Goal: Information Seeking & Learning: Learn about a topic

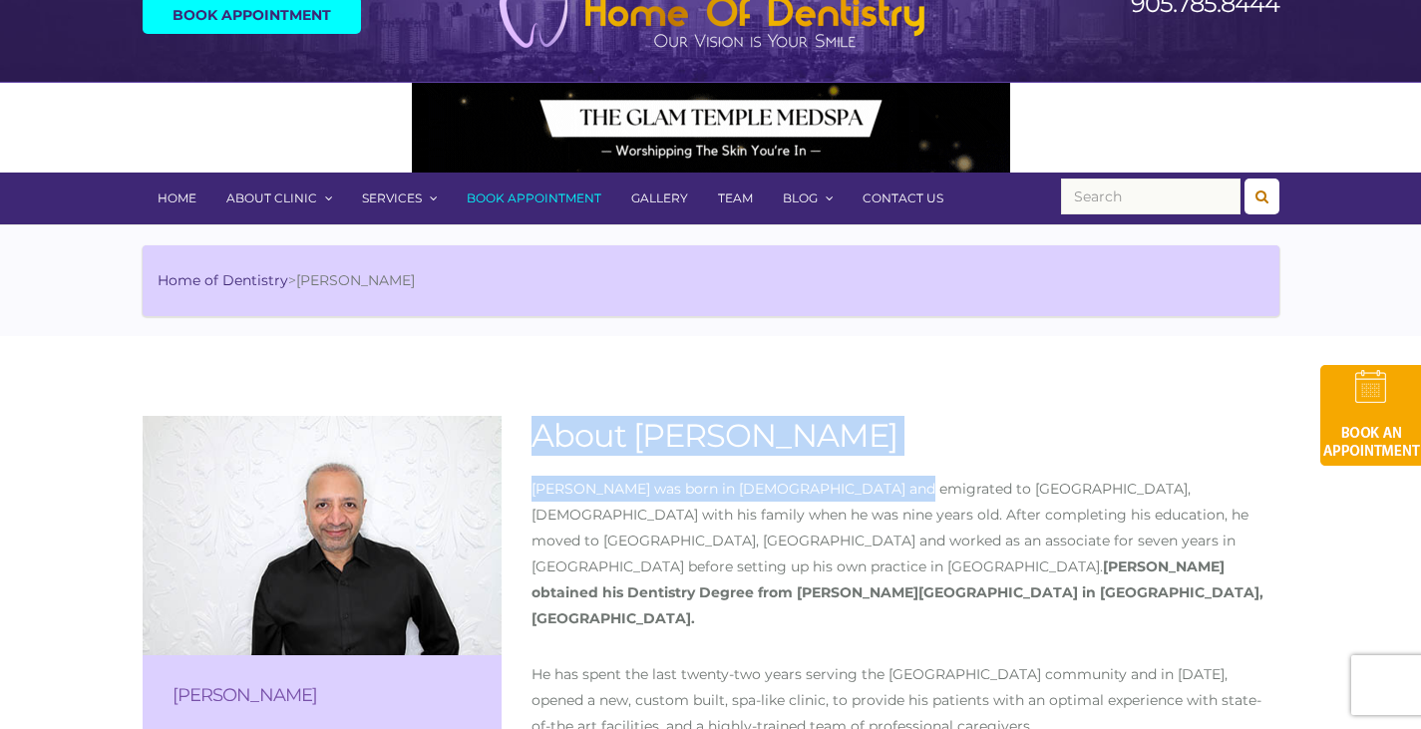
drag, startPoint x: 534, startPoint y: 428, endPoint x: 881, endPoint y: 473, distance: 350.0
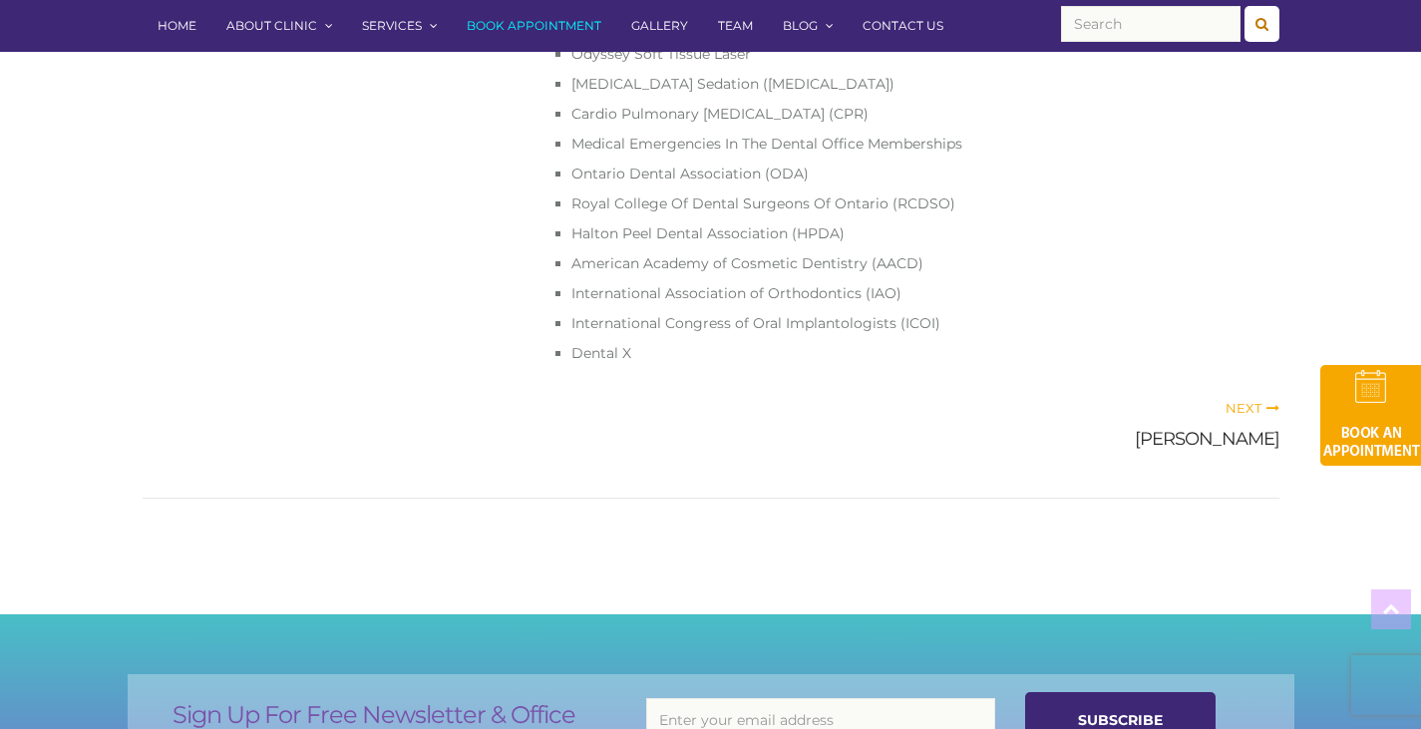
scroll to position [1400, 0]
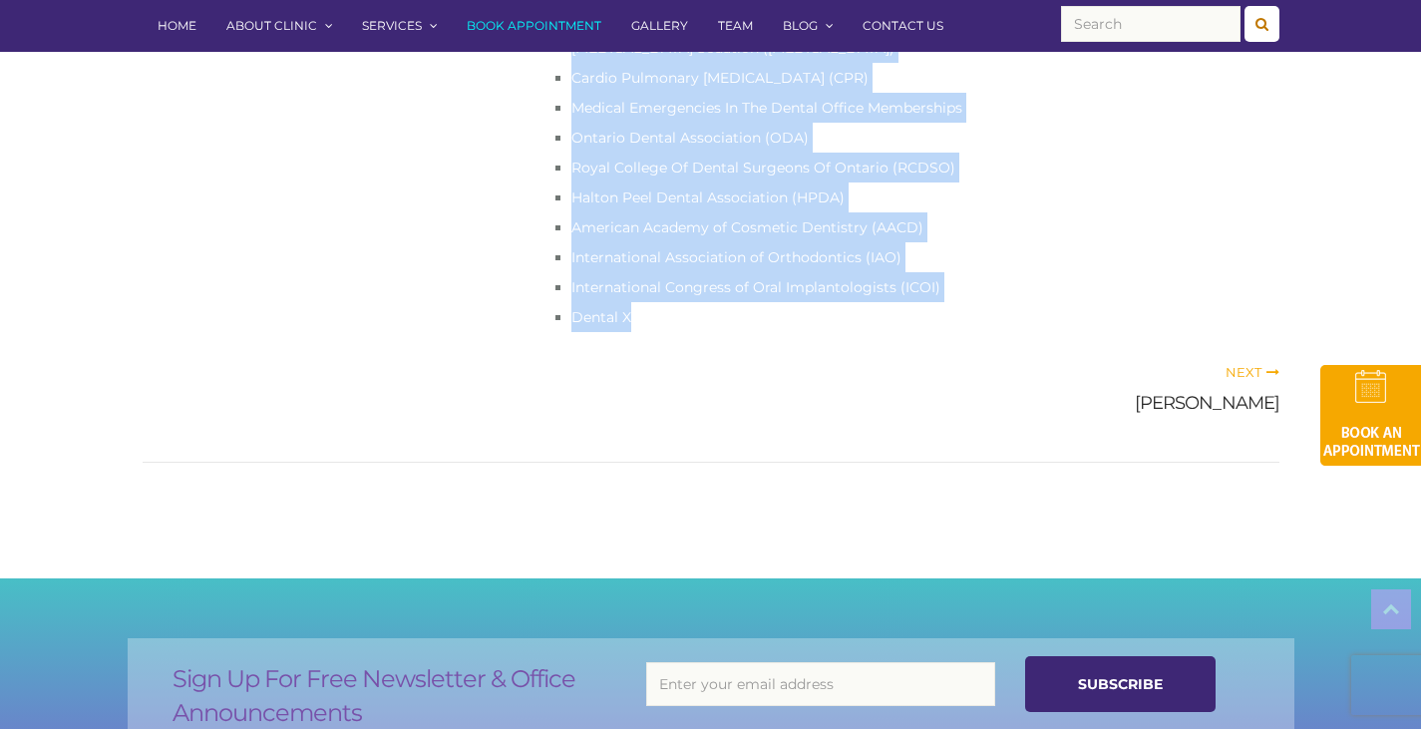
copy div "About Dr. Harjinder Girn Dr. Girn was born in India and emigrated to Montreal, …"
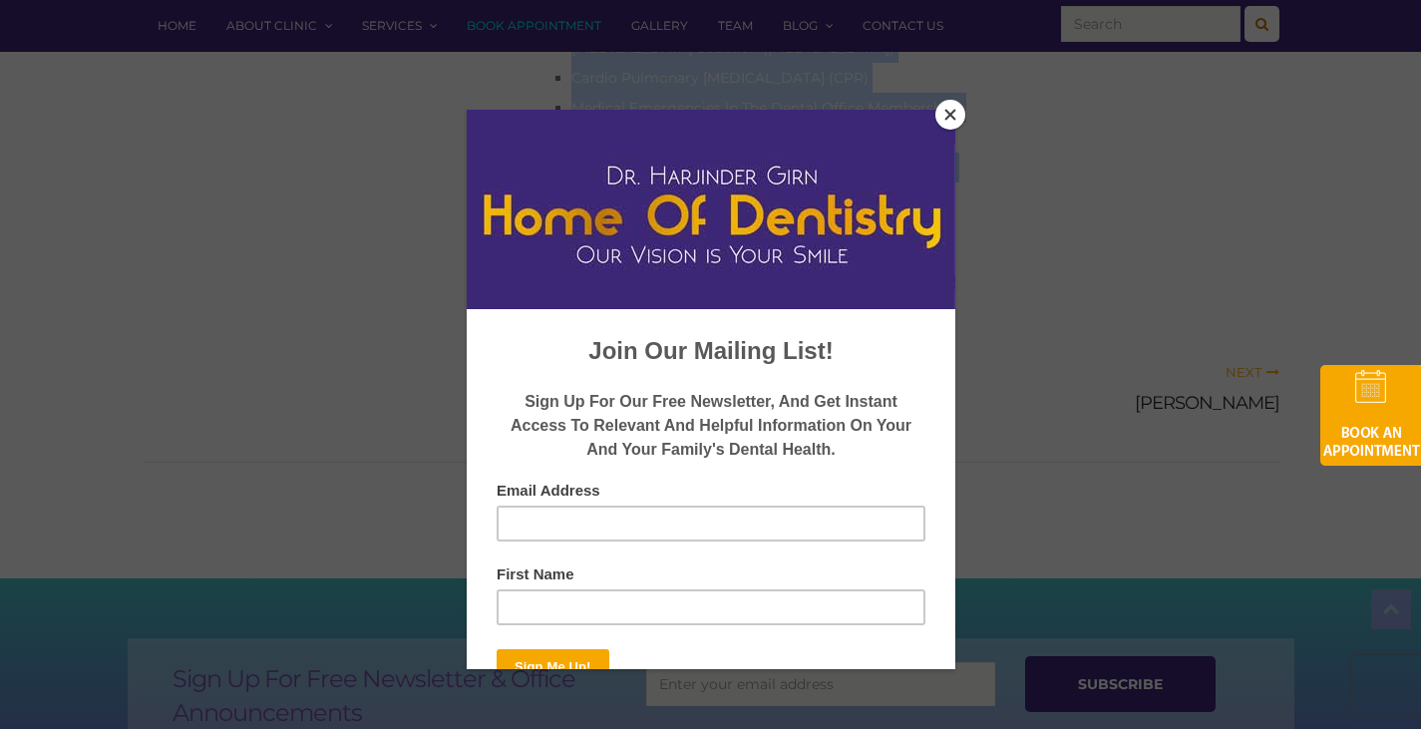
click at [945, 118] on button "Close" at bounding box center [951, 115] width 30 height 30
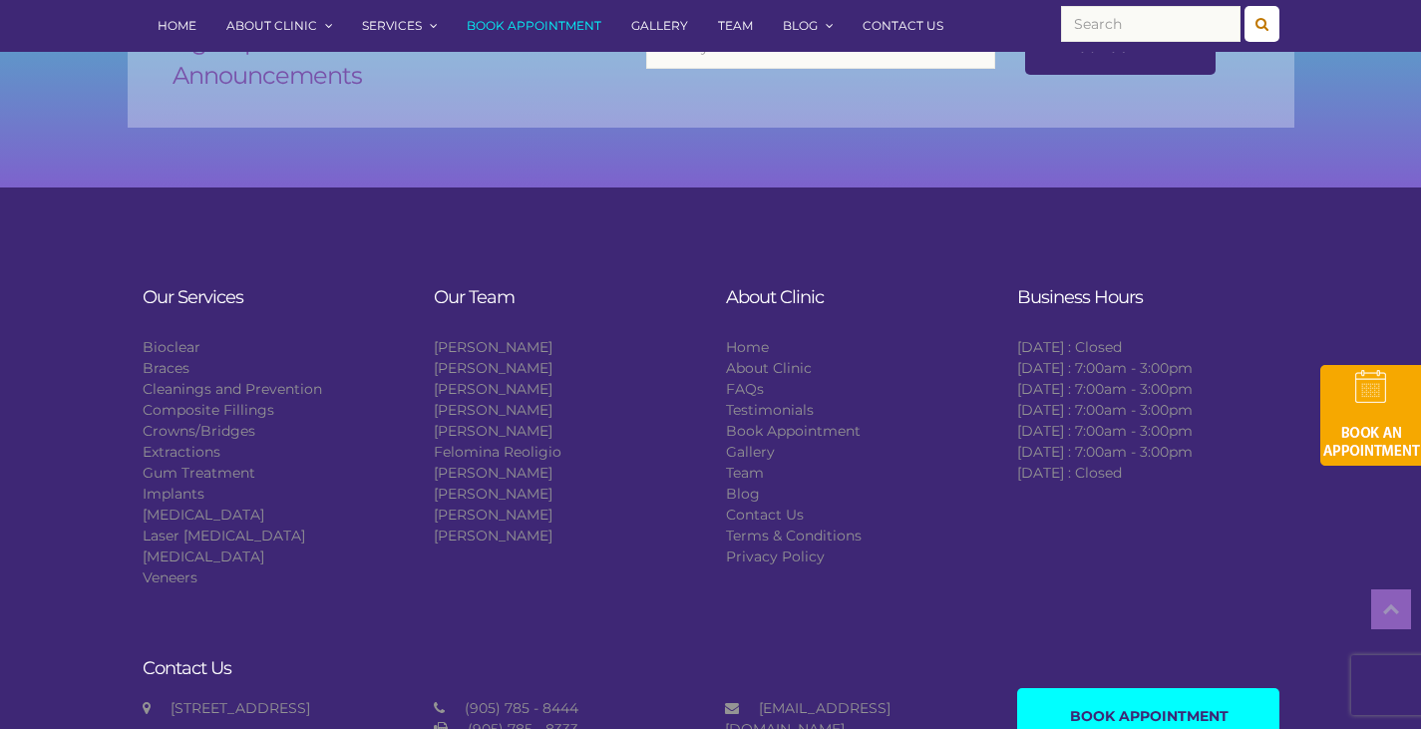
scroll to position [2070, 0]
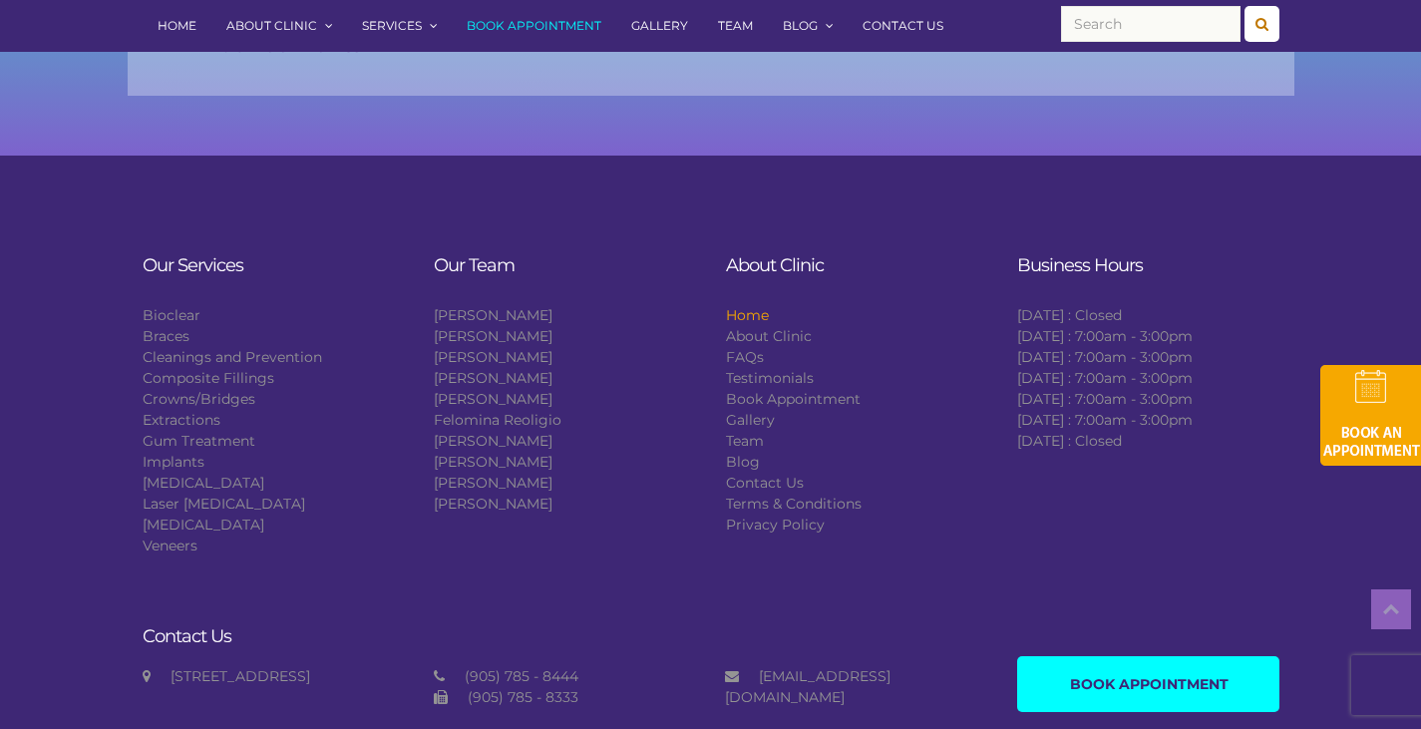
click at [755, 306] on link "Home" at bounding box center [747, 315] width 43 height 18
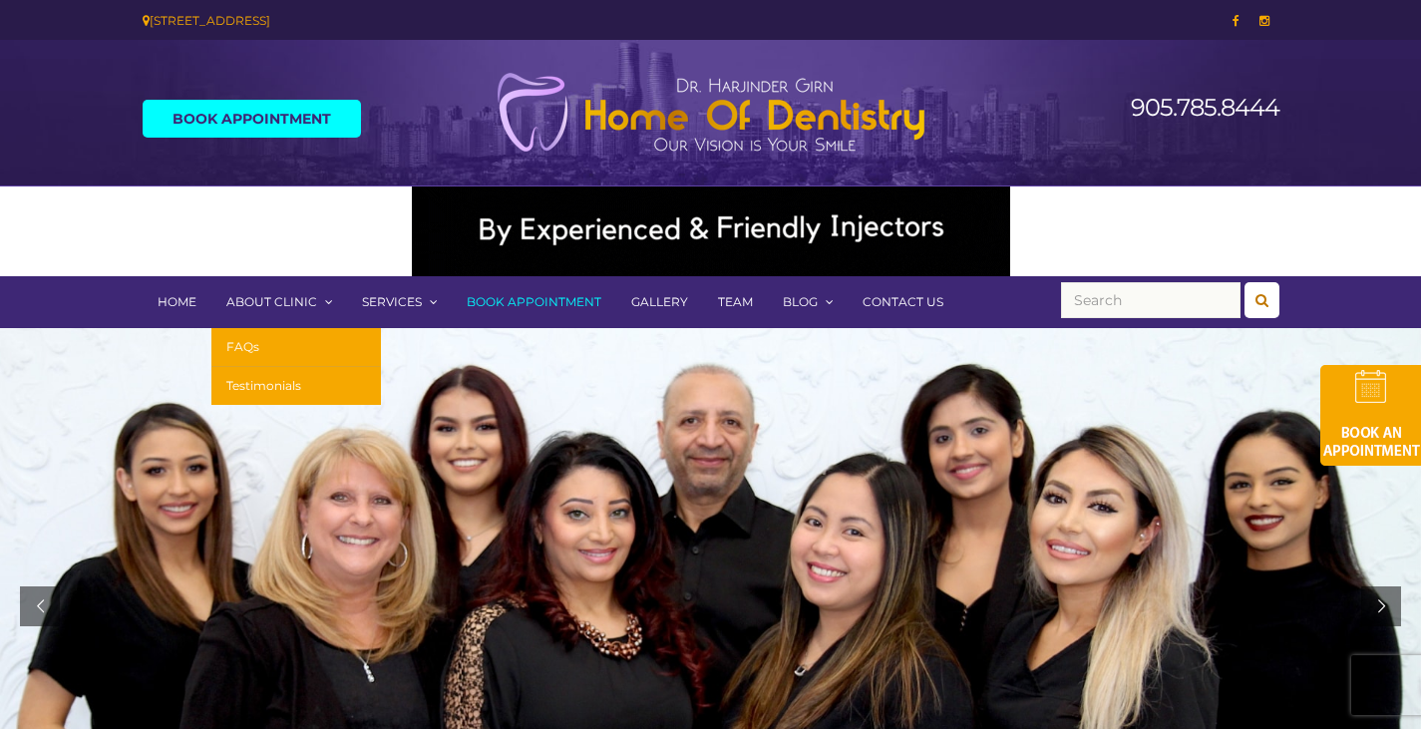
click at [262, 295] on link "About Clinic" at bounding box center [279, 302] width 136 height 52
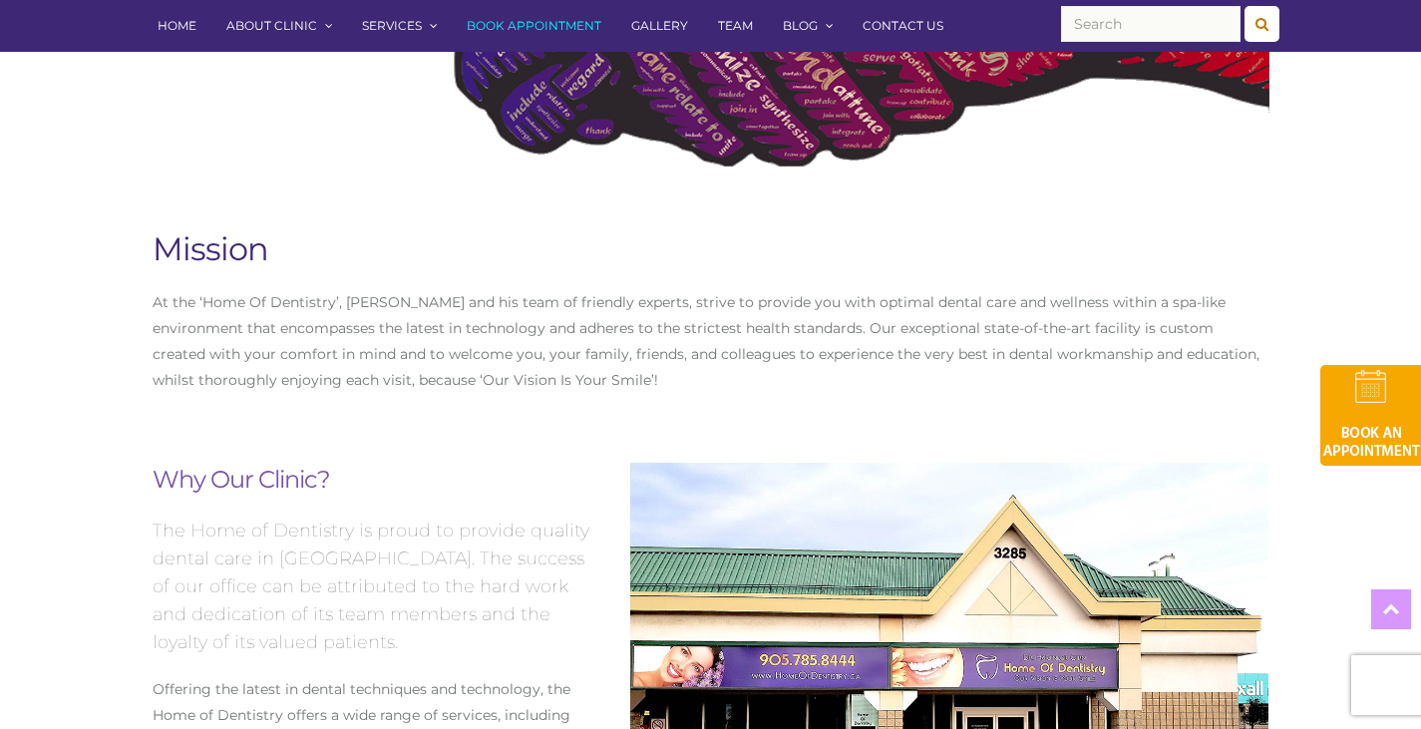
scroll to position [798, 0]
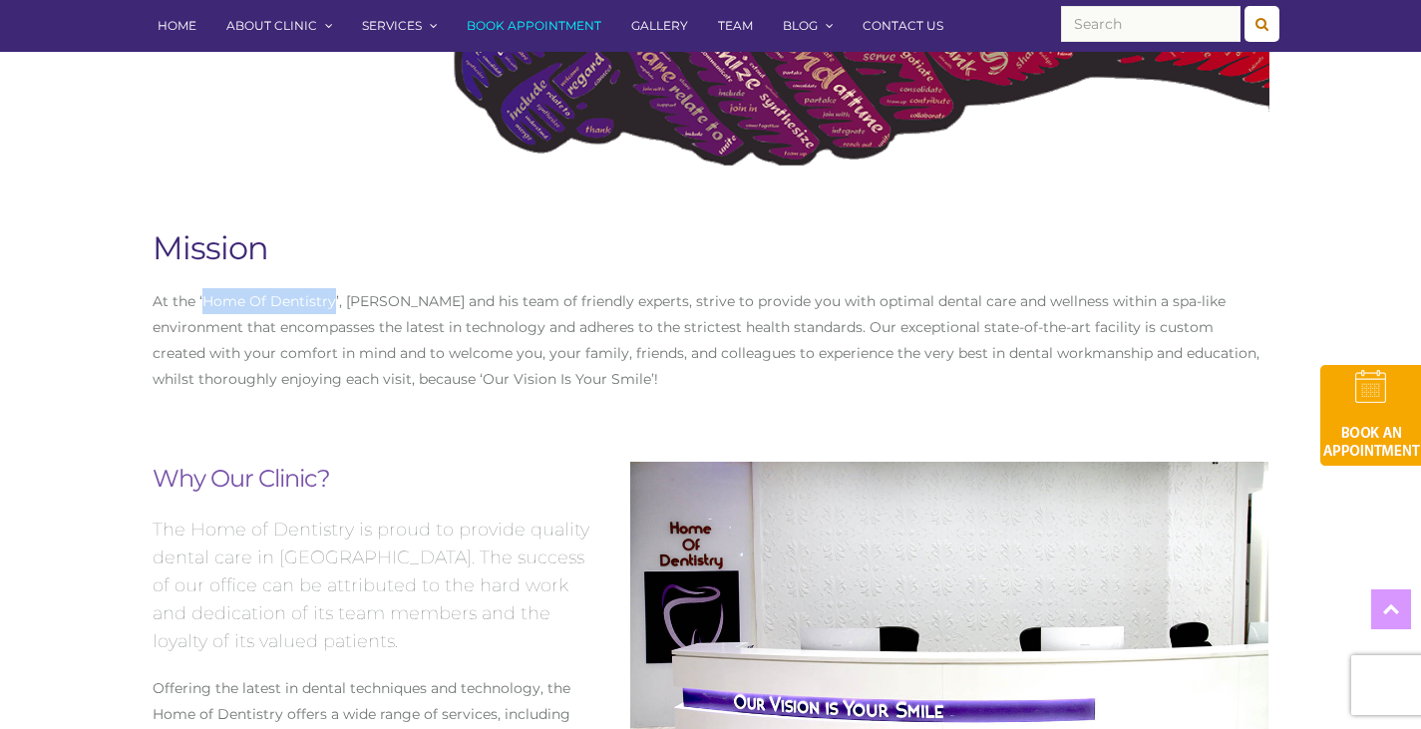
drag, startPoint x: 201, startPoint y: 299, endPoint x: 331, endPoint y: 302, distance: 129.7
click at [331, 302] on p "At the ‘Home Of Dentistry’, [PERSON_NAME] and his team of friendly experts, str…" at bounding box center [711, 340] width 1117 height 104
copy p "Home Of Dentistry"
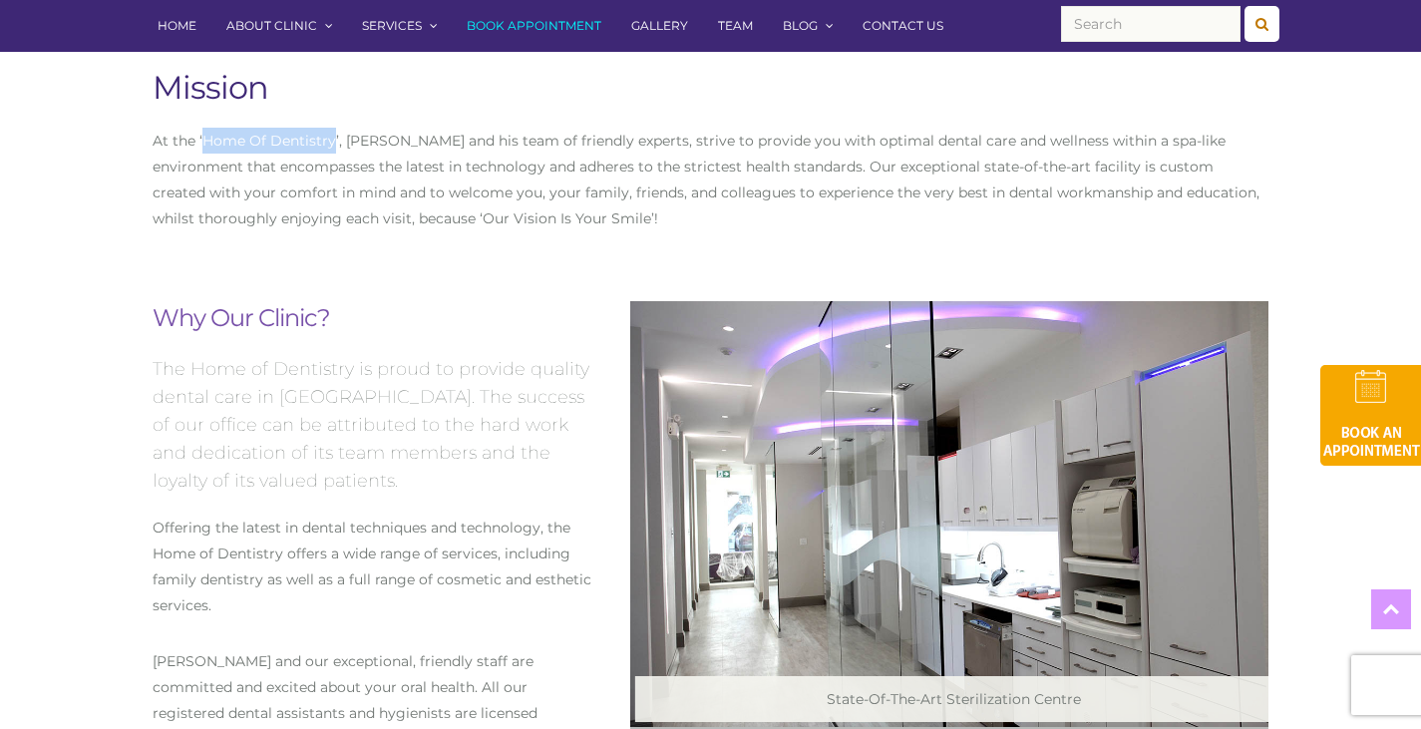
scroll to position [1197, 0]
